Goal: Information Seeking & Learning: Check status

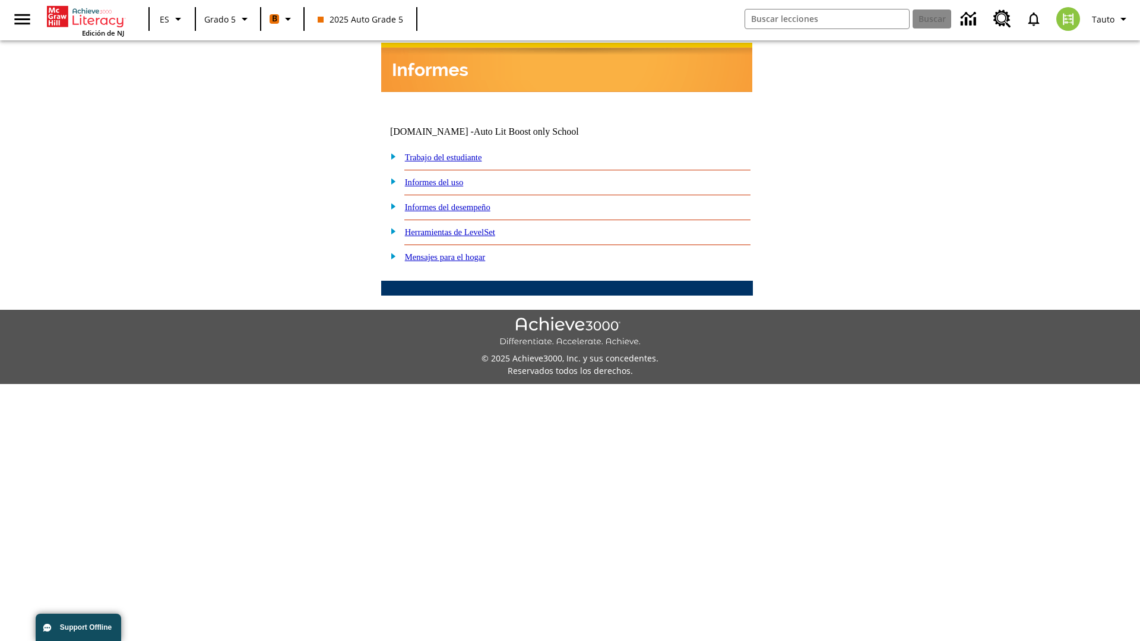
click at [463, 202] on link "Informes del desempeño" at bounding box center [448, 207] width 86 height 10
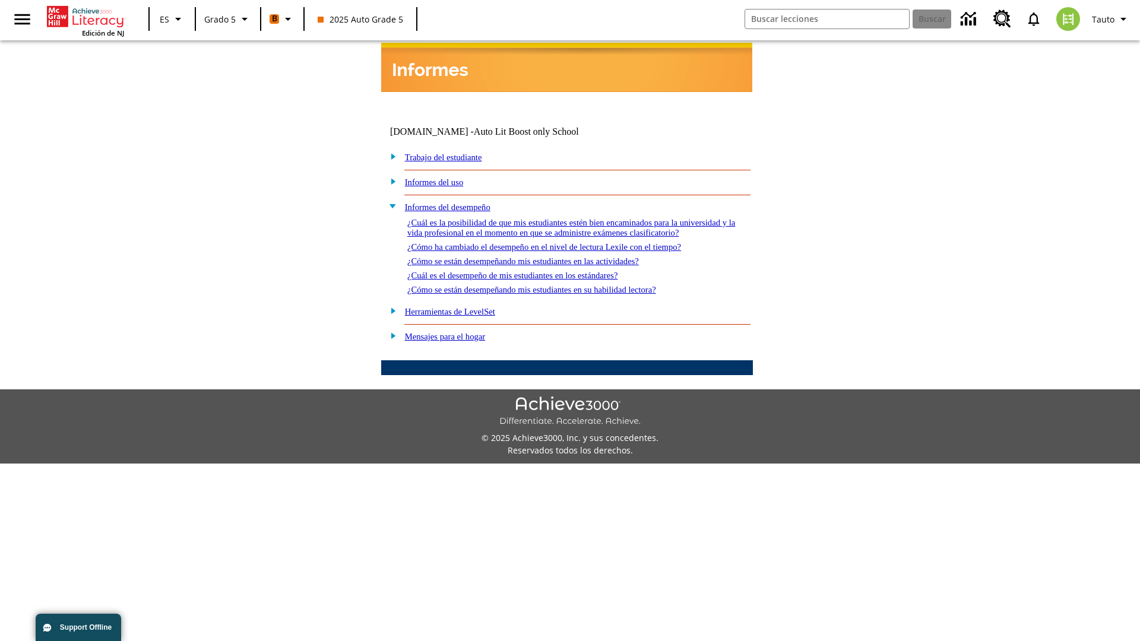
click at [564, 218] on link "¿Cuál es la posibilidad de que mis estudiantes estén bien encaminados para la u…" at bounding box center [571, 228] width 328 height 20
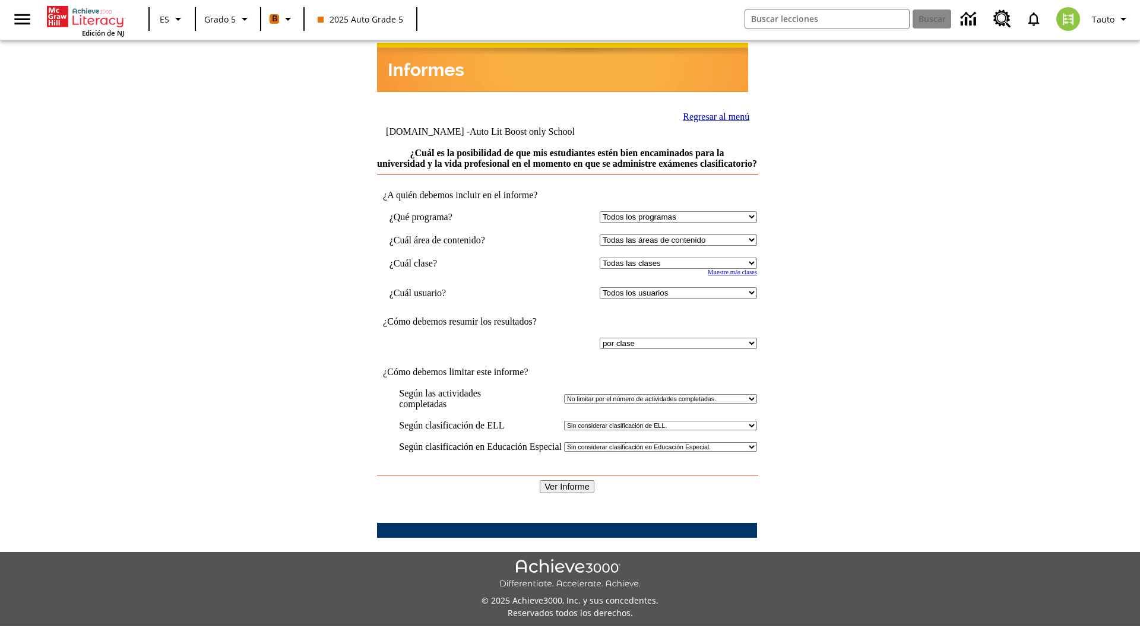
click at [676, 262] on select "Seleccionar una clase: Todas las clases 2025 Auto Grade 5 OL 2025 Auto Grade 6" at bounding box center [678, 263] width 157 height 11
select select "11133131"
